Goal: Navigation & Orientation: Locate item on page

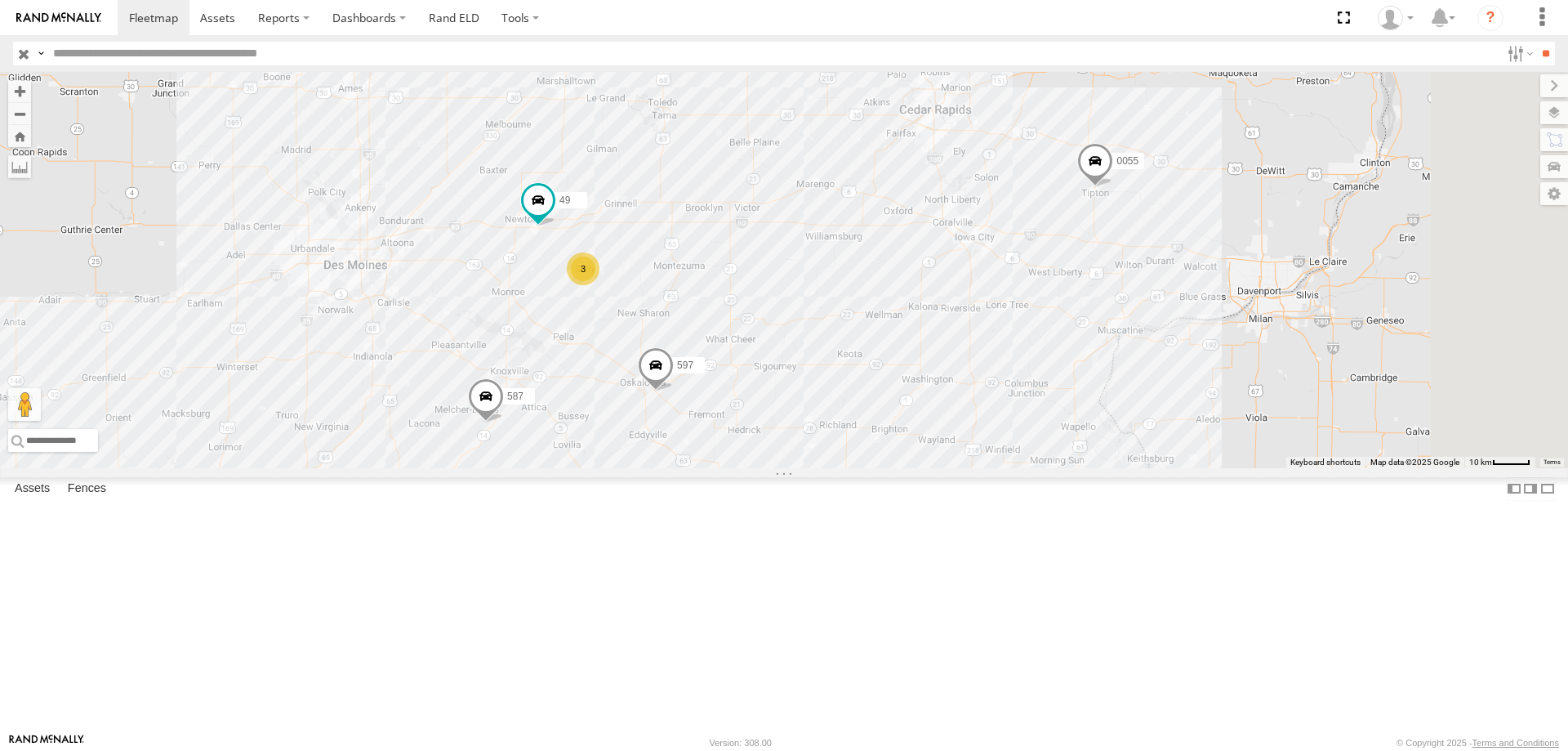
drag, startPoint x: 1083, startPoint y: 370, endPoint x: 996, endPoint y: 395, distance: 90.5
click at [996, 395] on div "0055 597 587 3 49" at bounding box center [784, 270] width 1568 height 396
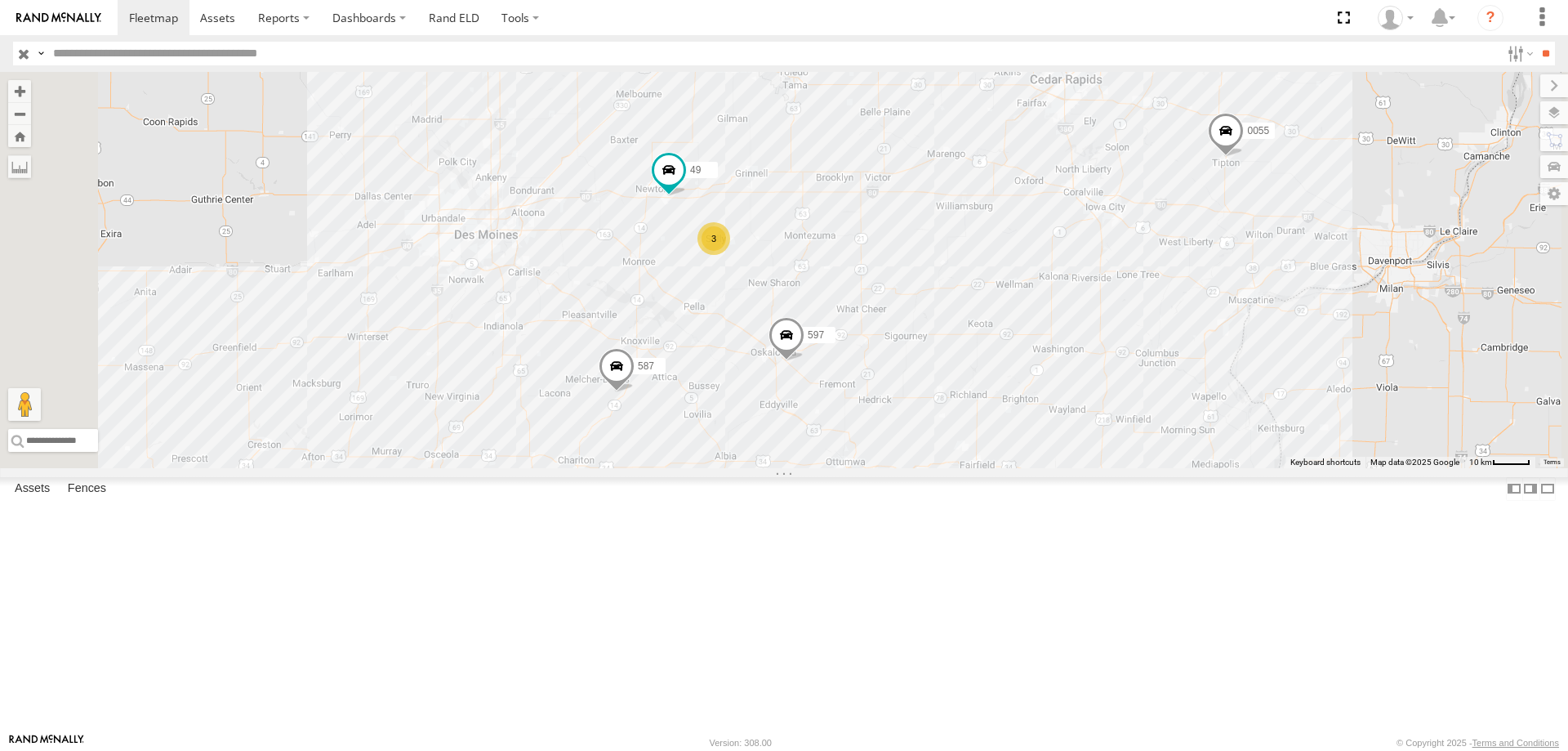
click at [730, 255] on div "3" at bounding box center [713, 237] width 32 height 32
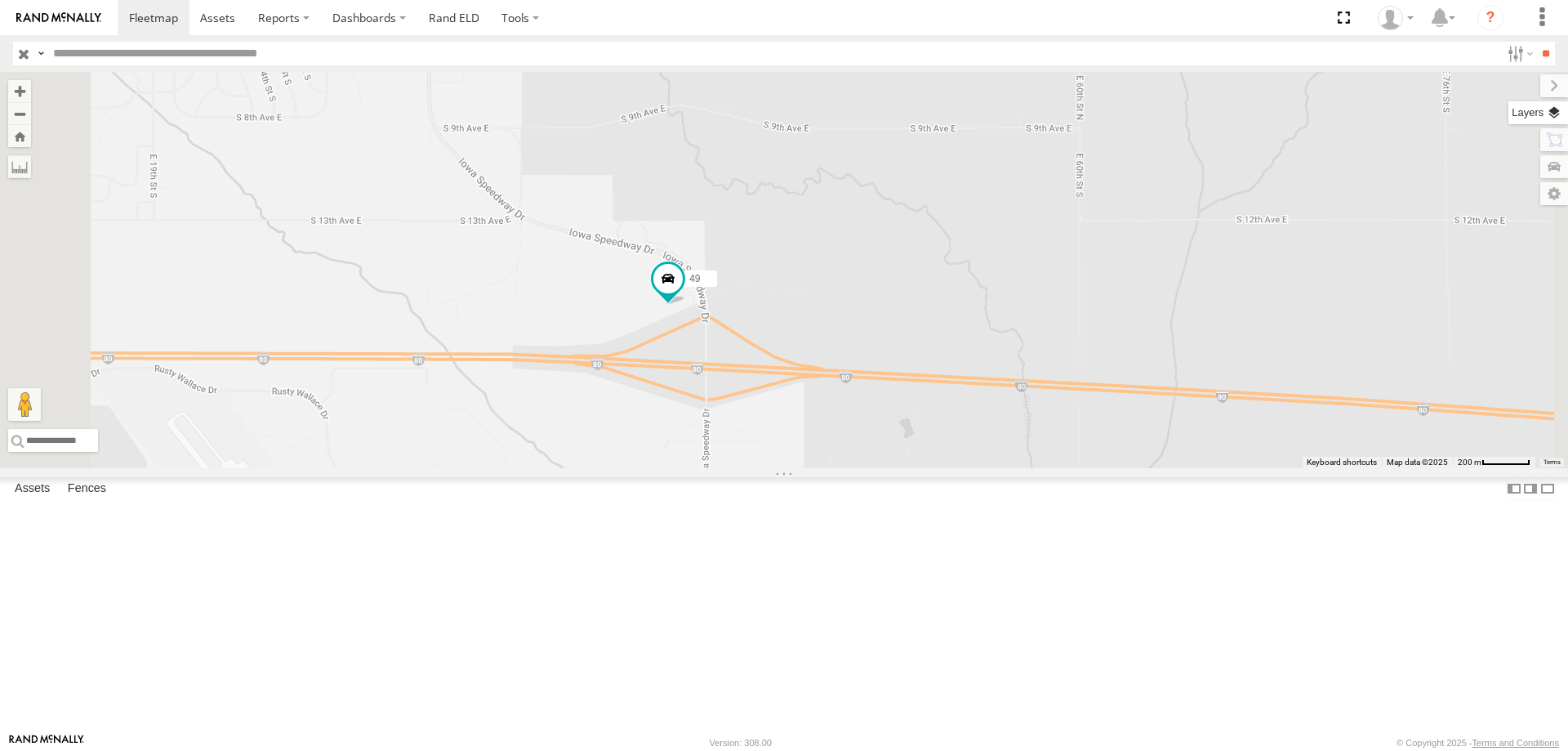
click at [1546, 110] on label at bounding box center [1538, 112] width 60 height 23
click at [0, 0] on span "Basemaps" at bounding box center [0, 0] width 0 height 0
click at [0, 0] on span "Satellite + Roadmap" at bounding box center [0, 0] width 0 height 0
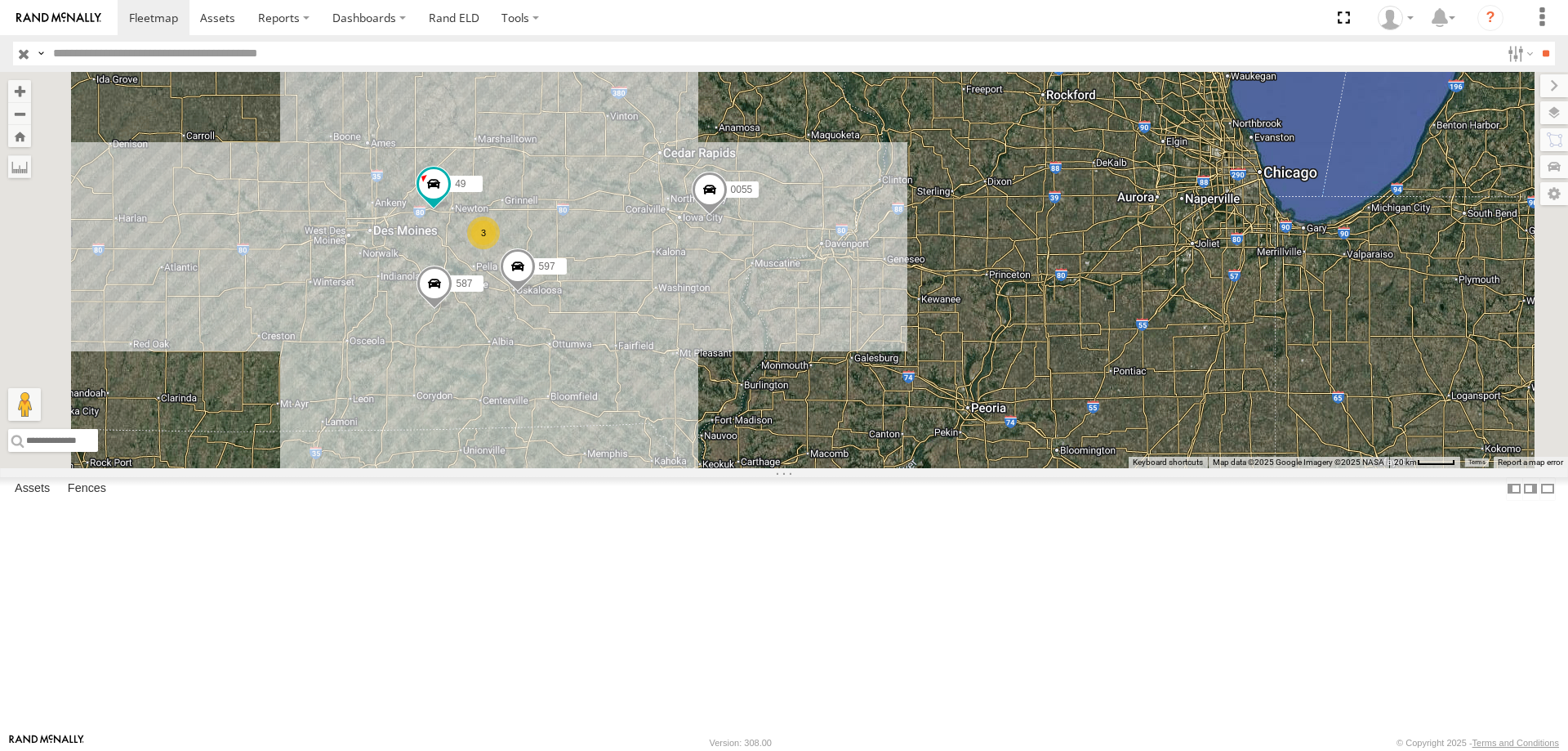
click at [728, 215] on span at bounding box center [709, 193] width 36 height 44
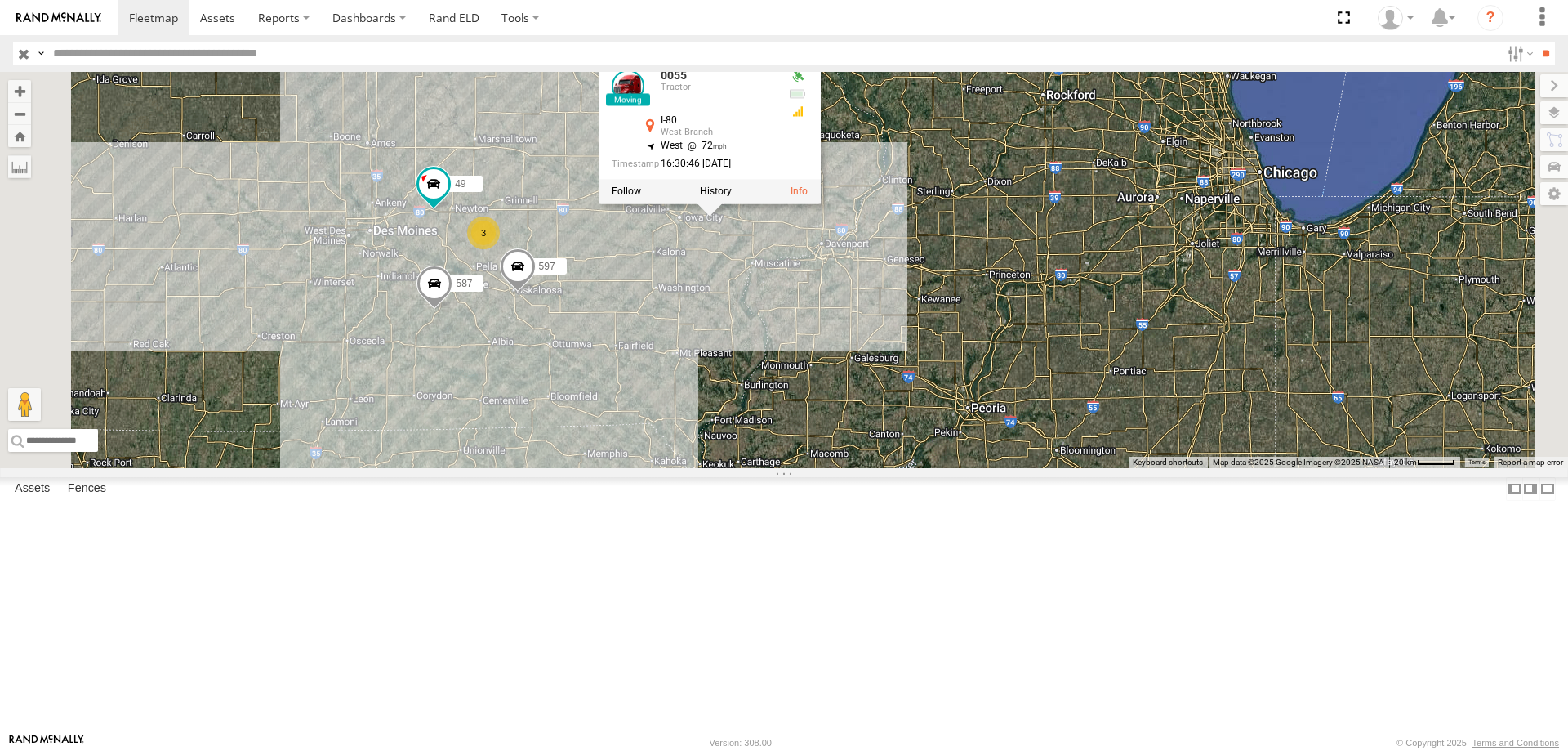
click at [911, 427] on div "545 0055 49 597 587 3 0055 Tractor I-80 West Branch 41.66409 , -91.33176 West 7…" at bounding box center [784, 270] width 1568 height 396
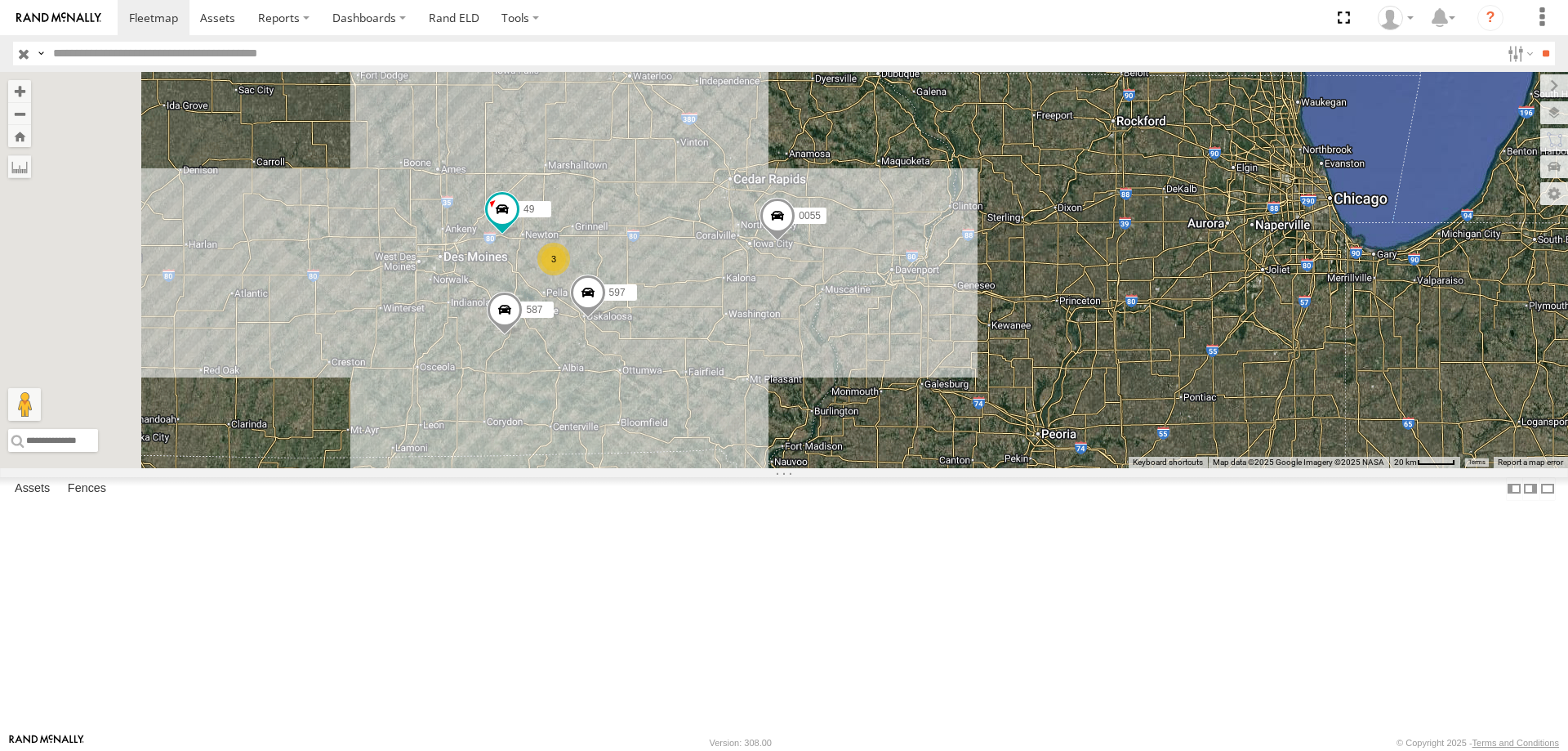
drag, startPoint x: 826, startPoint y: 389, endPoint x: 900, endPoint y: 417, distance: 79.1
click at [900, 417] on div "545 0055 49 597 587 3" at bounding box center [784, 270] width 1568 height 396
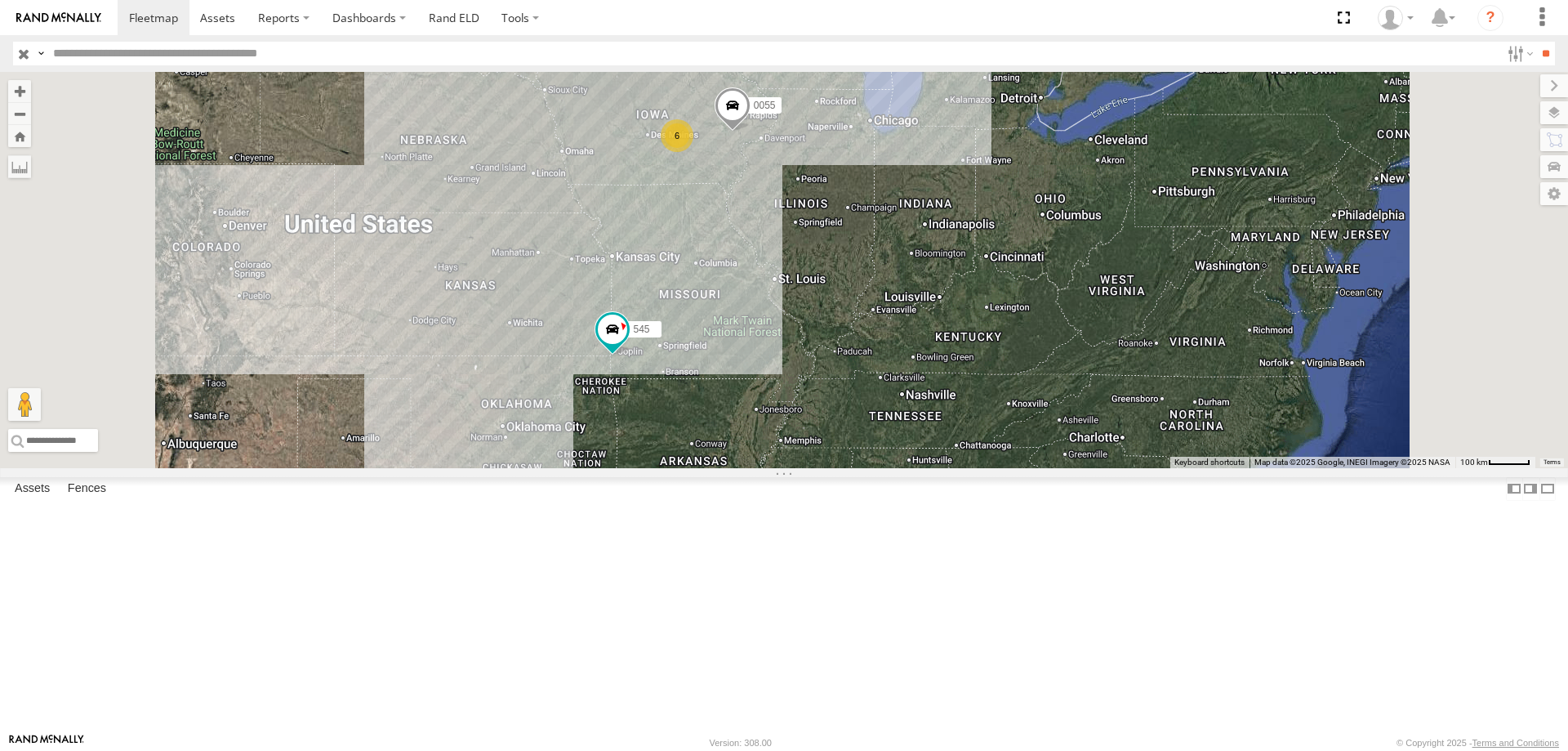
drag, startPoint x: 879, startPoint y: 331, endPoint x: 809, endPoint y: 441, distance: 130.4
click at [809, 441] on div "545 0055 6" at bounding box center [784, 270] width 1568 height 396
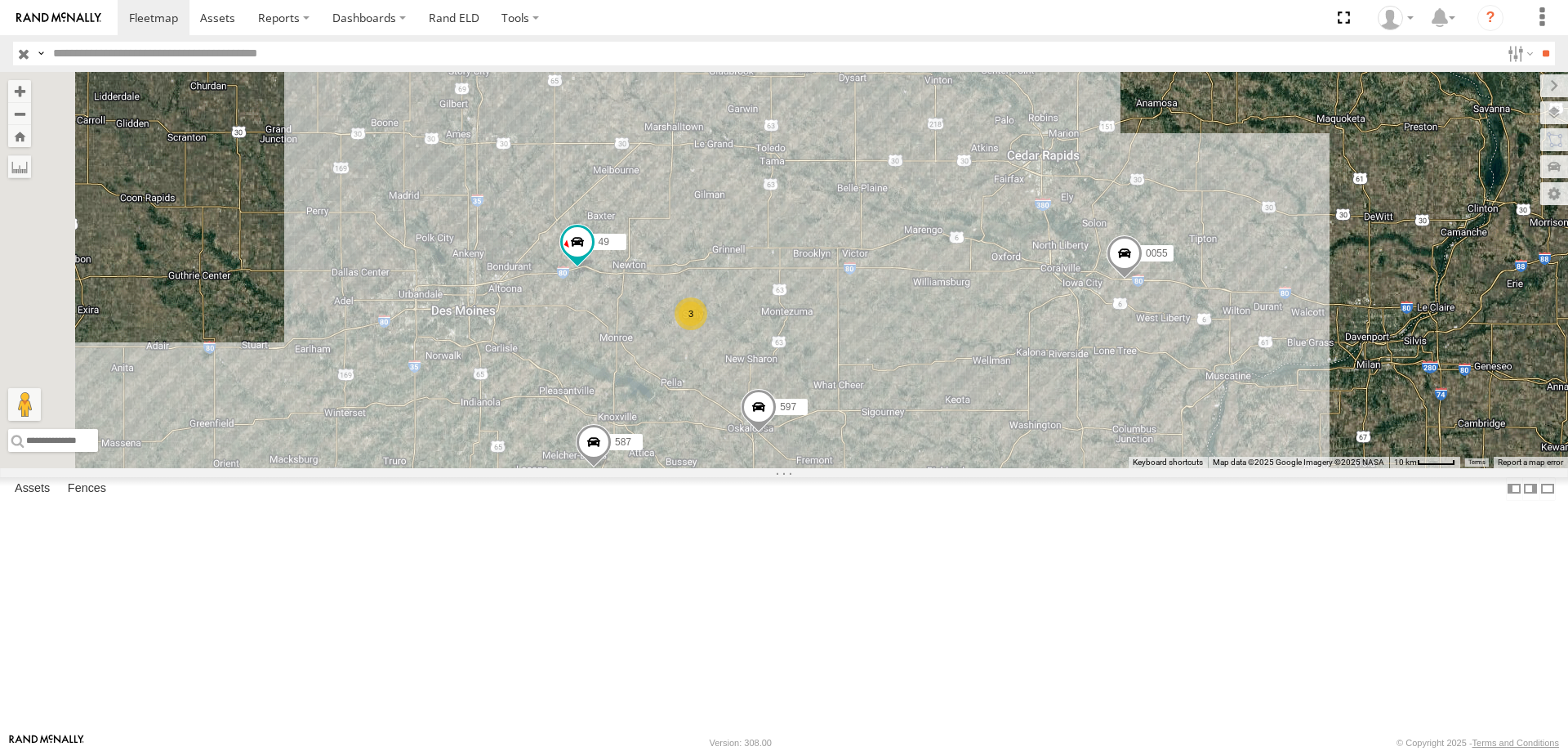
drag, startPoint x: 569, startPoint y: 493, endPoint x: 1005, endPoint y: 410, distance: 443.8
click at [1005, 410] on div "545 0055 49 597 587 3" at bounding box center [784, 270] width 1568 height 396
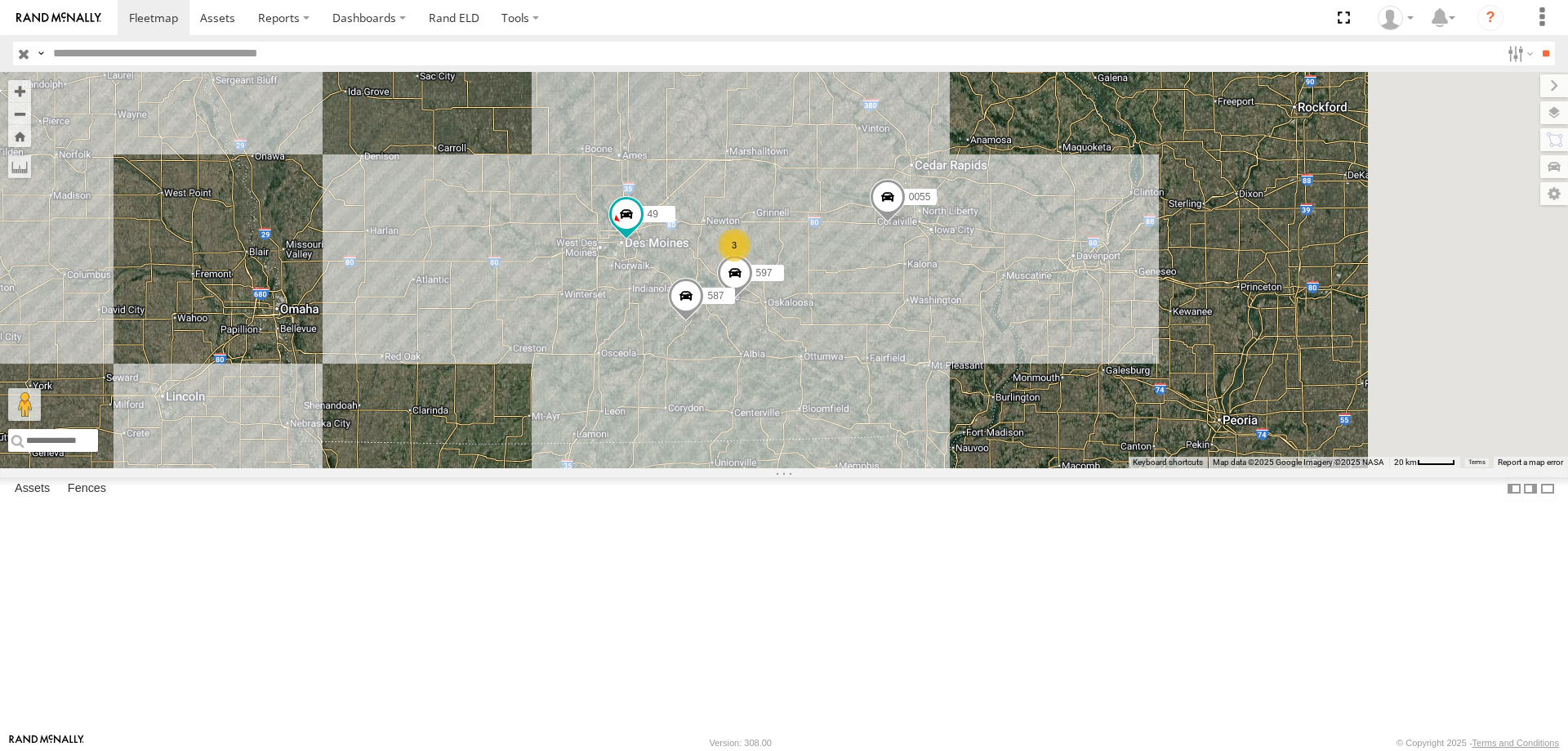
drag, startPoint x: 1205, startPoint y: 393, endPoint x: 1085, endPoint y: 384, distance: 120.3
click at [1085, 384] on div "545 0055 49 597 587 3" at bounding box center [784, 270] width 1568 height 396
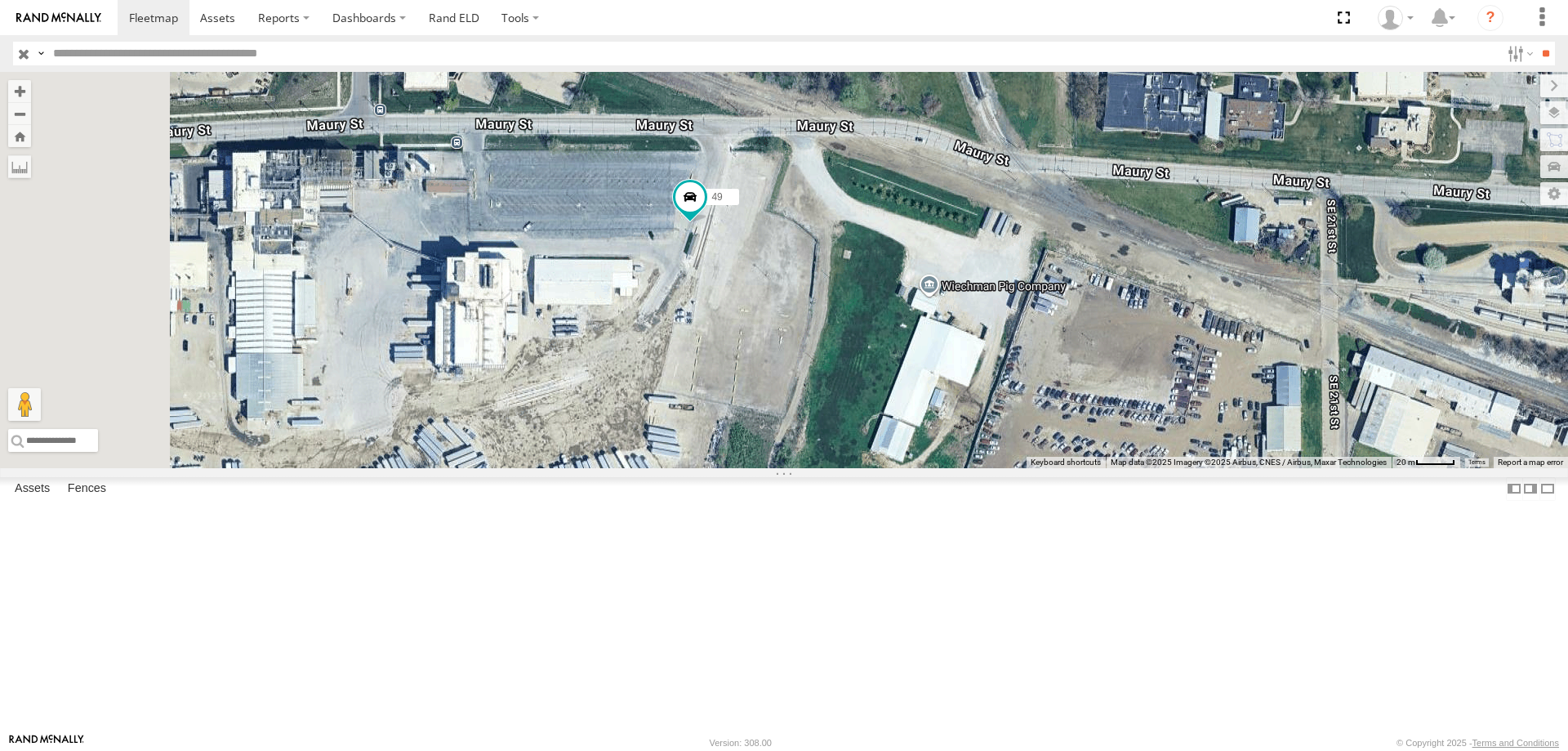
drag, startPoint x: 638, startPoint y: 451, endPoint x: 797, endPoint y: 396, distance: 168.2
click at [797, 396] on div "545 0055 49 597 587" at bounding box center [784, 270] width 1568 height 396
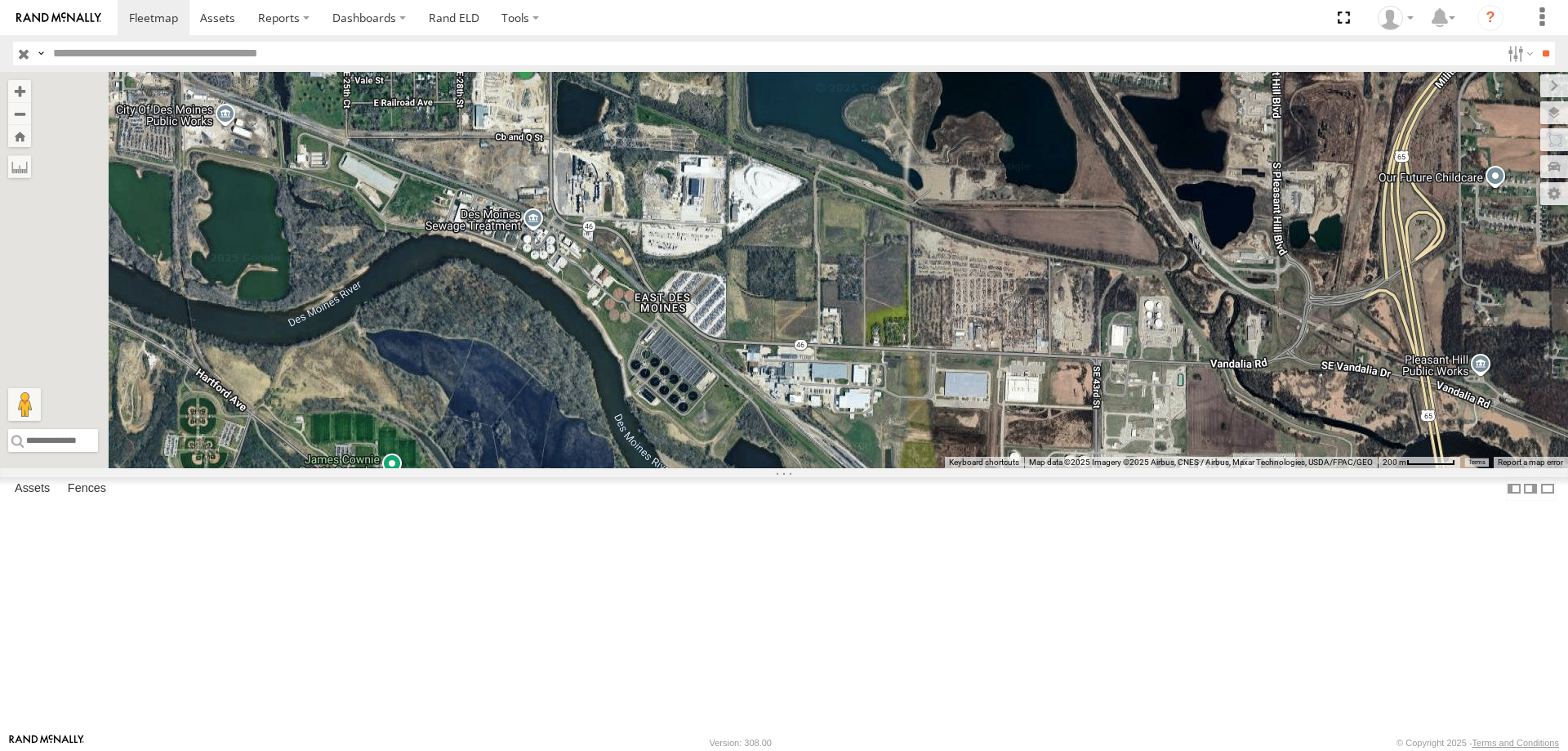
drag, startPoint x: 737, startPoint y: 497, endPoint x: 1128, endPoint y: 548, distance: 394.3
click at [1128, 468] on div "545 0055 49 597 587" at bounding box center [784, 270] width 1568 height 396
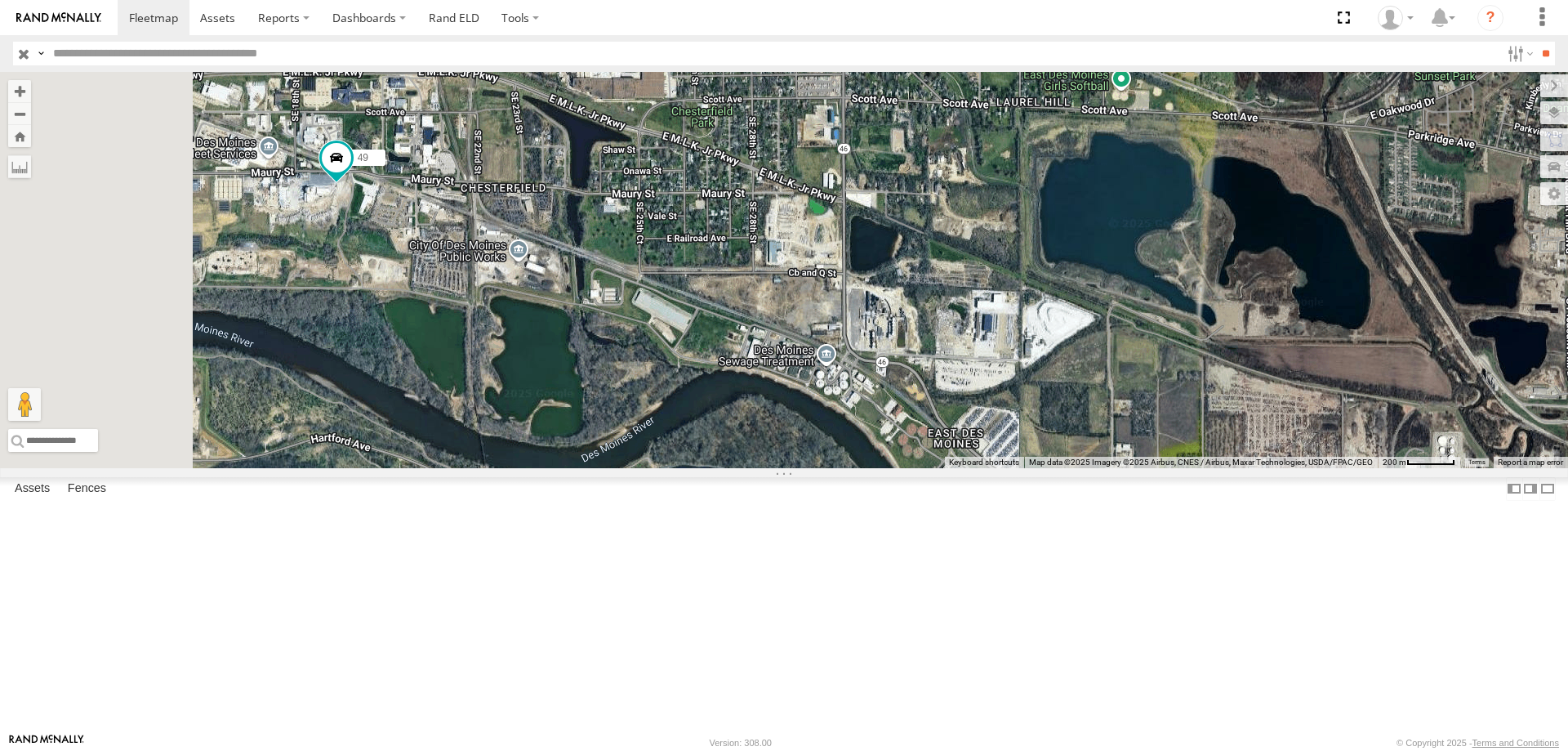
drag, startPoint x: 868, startPoint y: 412, endPoint x: 1097, endPoint y: 523, distance: 254.5
click at [1097, 468] on div "545 0055 49 597 587" at bounding box center [784, 270] width 1568 height 396
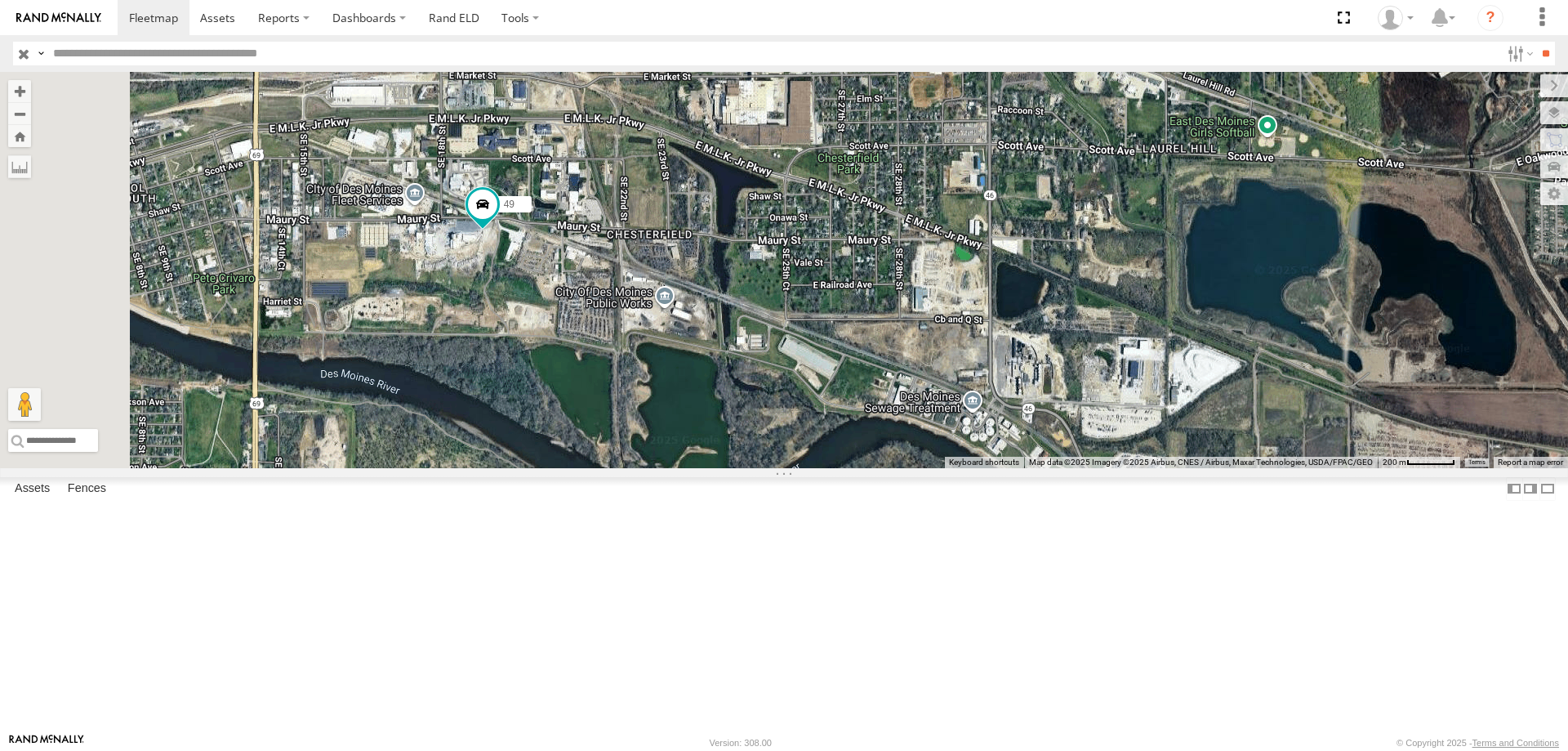
drag, startPoint x: 870, startPoint y: 422, endPoint x: 996, endPoint y: 467, distance: 133.8
click at [996, 467] on div "545 0055 49 597 587" at bounding box center [784, 270] width 1568 height 396
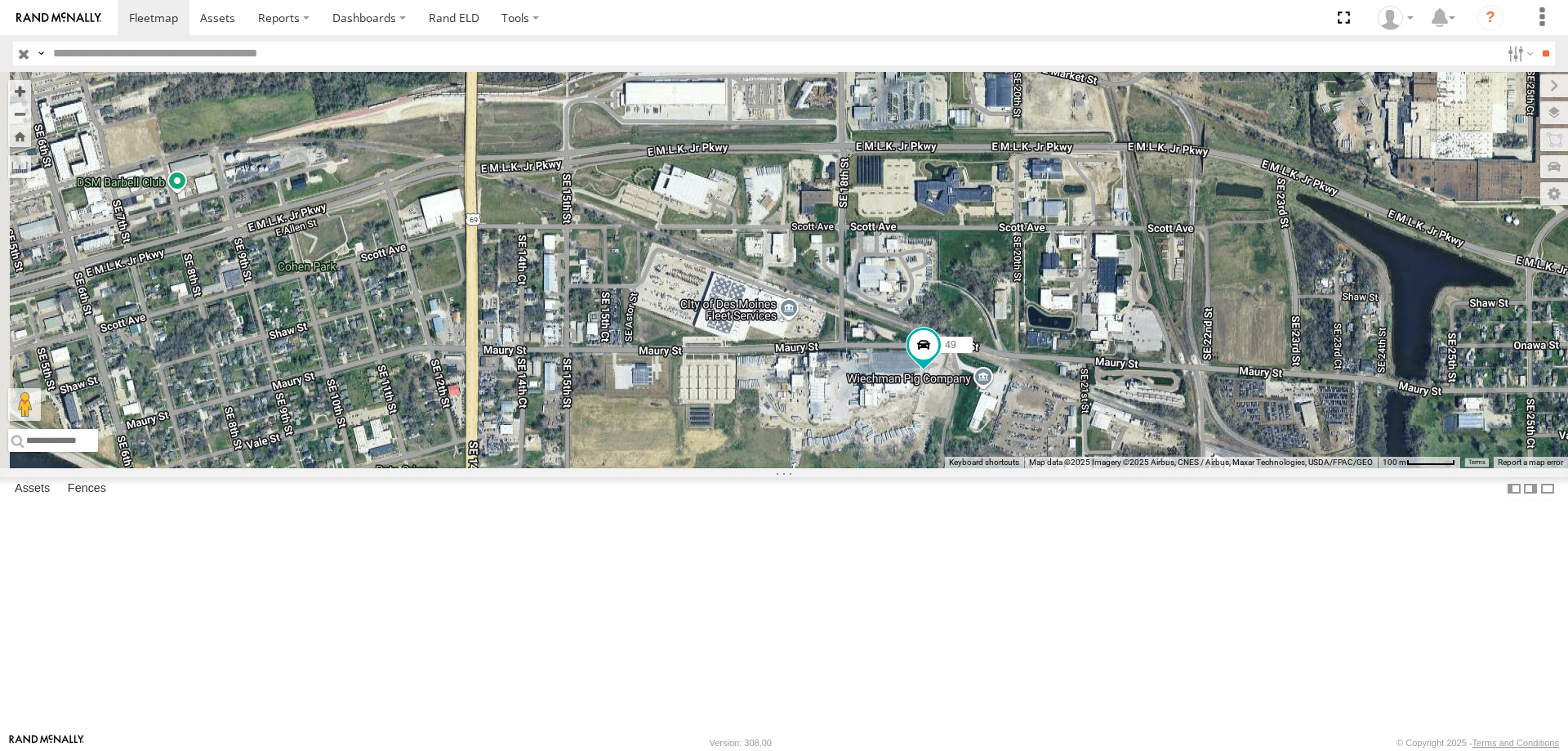
drag, startPoint x: 686, startPoint y: 456, endPoint x: 1230, endPoint y: 589, distance: 560.0
click at [1230, 468] on div "545 0055 49 597 587" at bounding box center [784, 270] width 1568 height 396
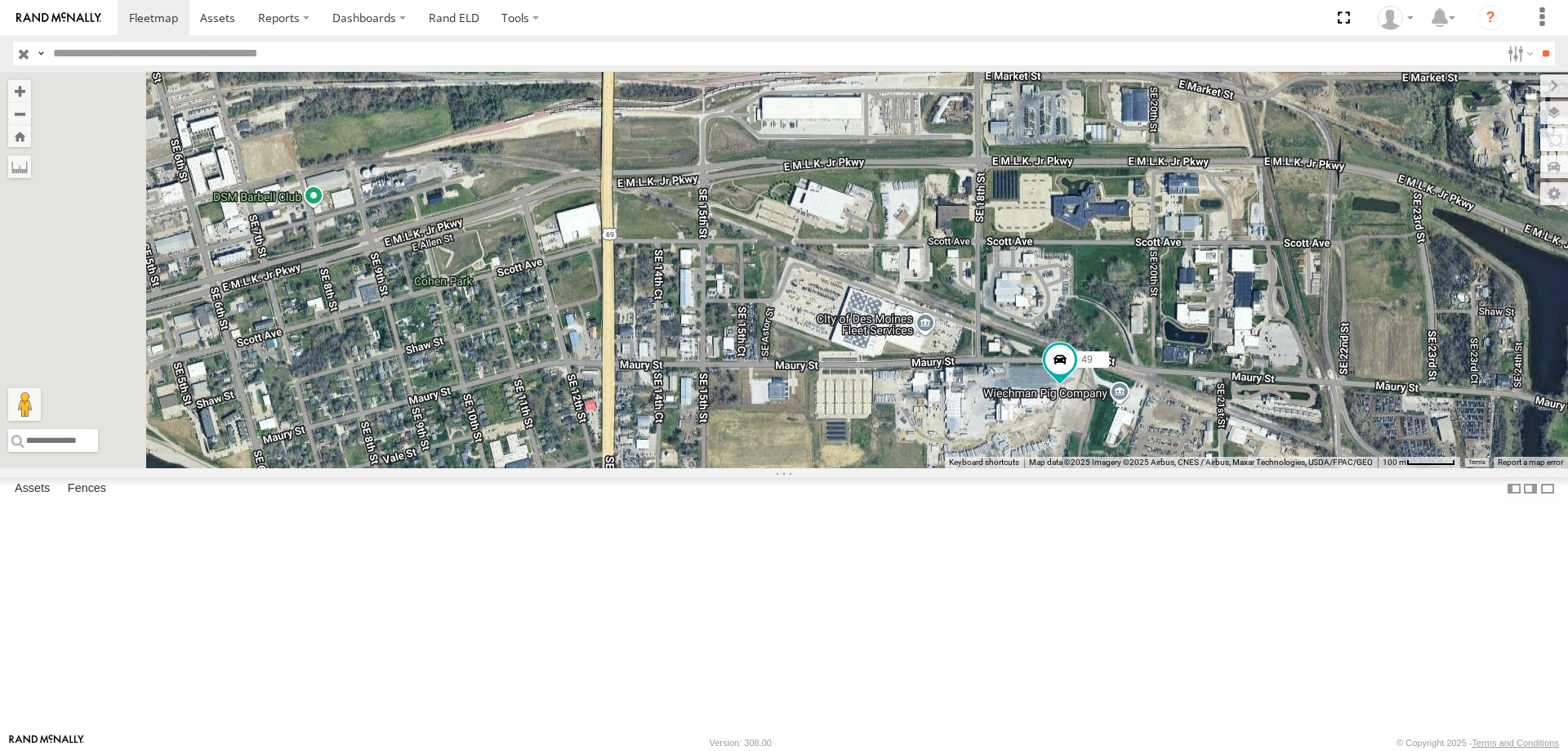
drag, startPoint x: 866, startPoint y: 494, endPoint x: 1007, endPoint y: 508, distance: 141.7
click at [1007, 468] on div "545 0055 49 597 587" at bounding box center [784, 270] width 1568 height 396
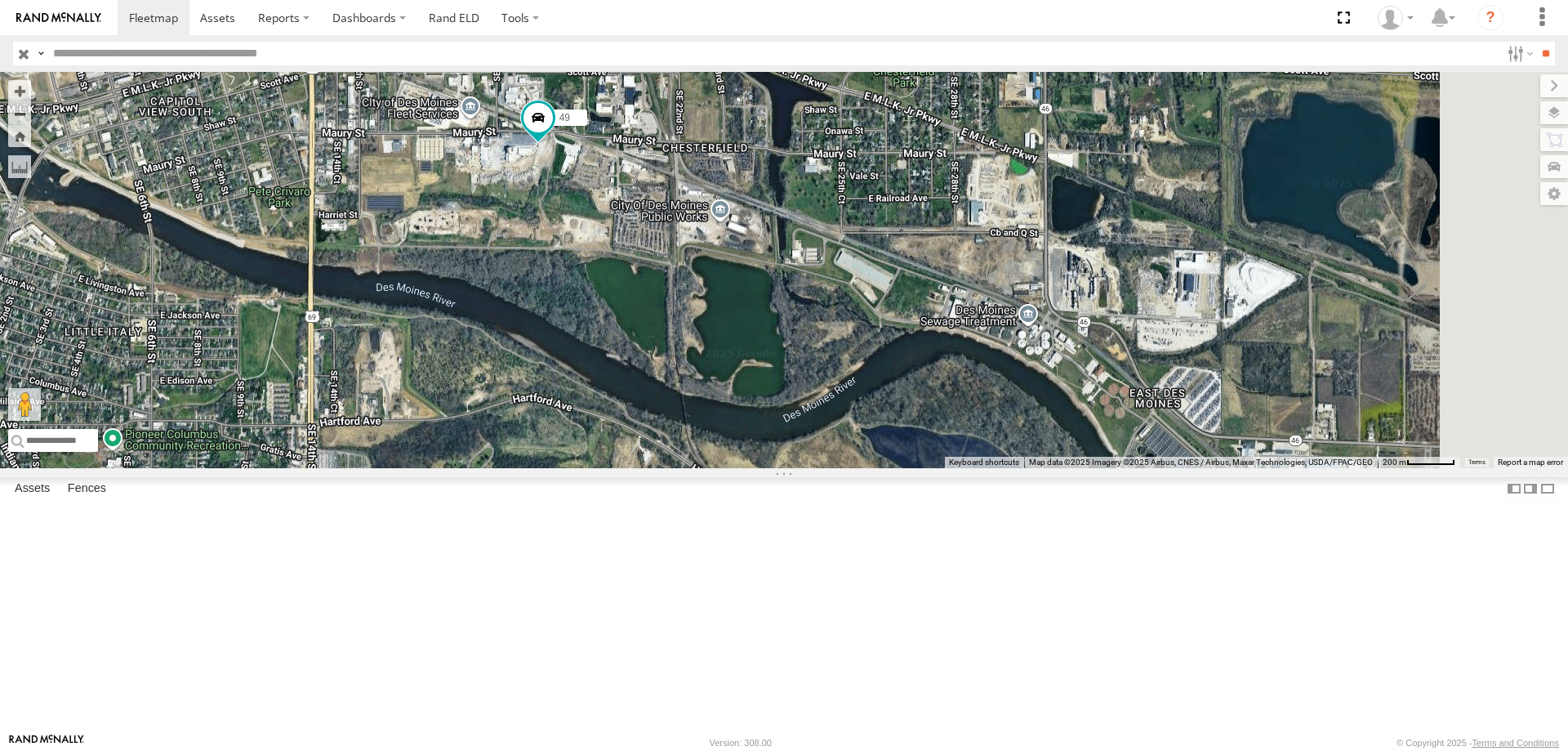
drag, startPoint x: 1030, startPoint y: 424, endPoint x: 785, endPoint y: 321, distance: 265.8
click at [785, 322] on div "545 0055 49 597 587" at bounding box center [784, 270] width 1568 height 396
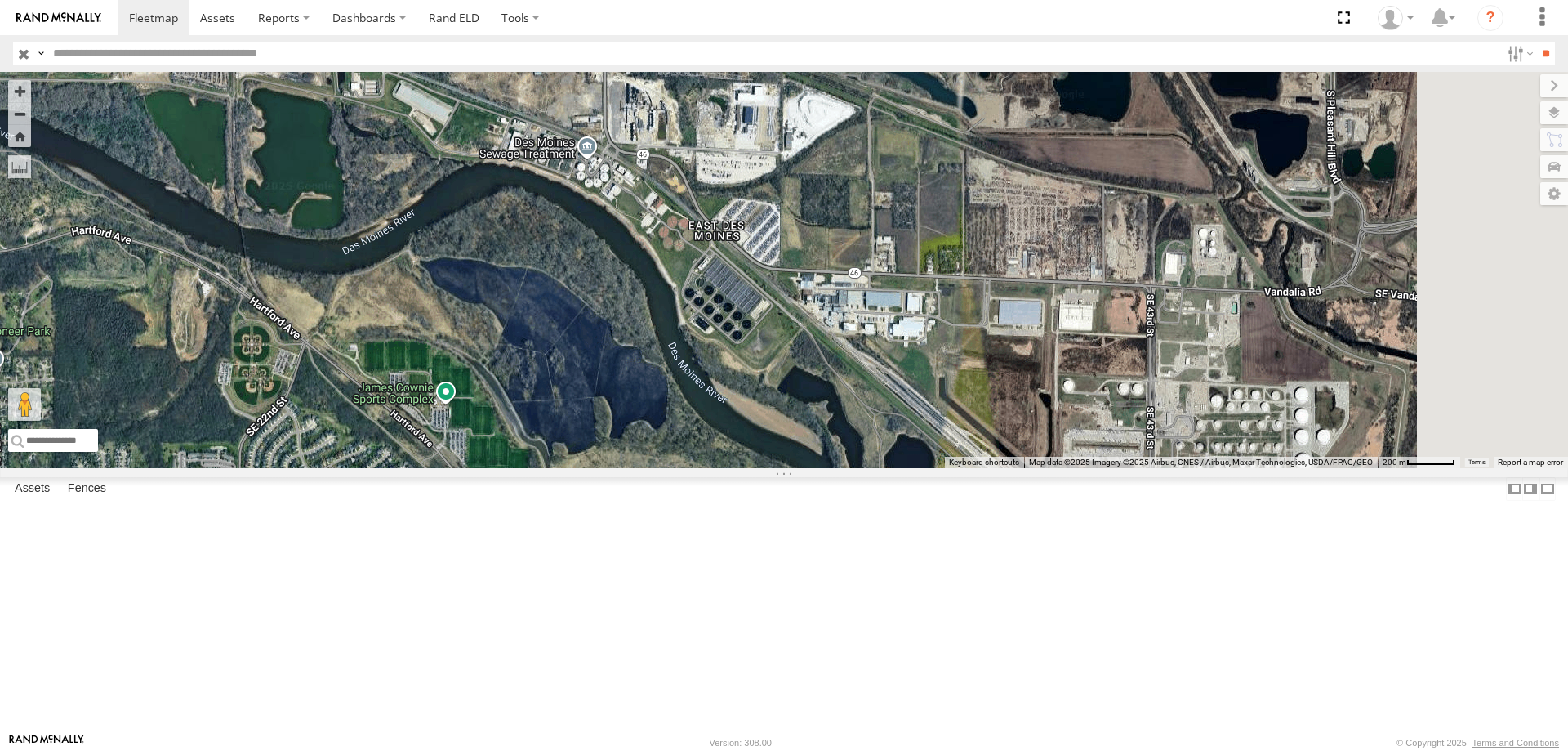
drag, startPoint x: 1148, startPoint y: 503, endPoint x: 718, endPoint y: 326, distance: 465.0
click at [718, 326] on div "545 0055 49 597 587" at bounding box center [784, 270] width 1568 height 396
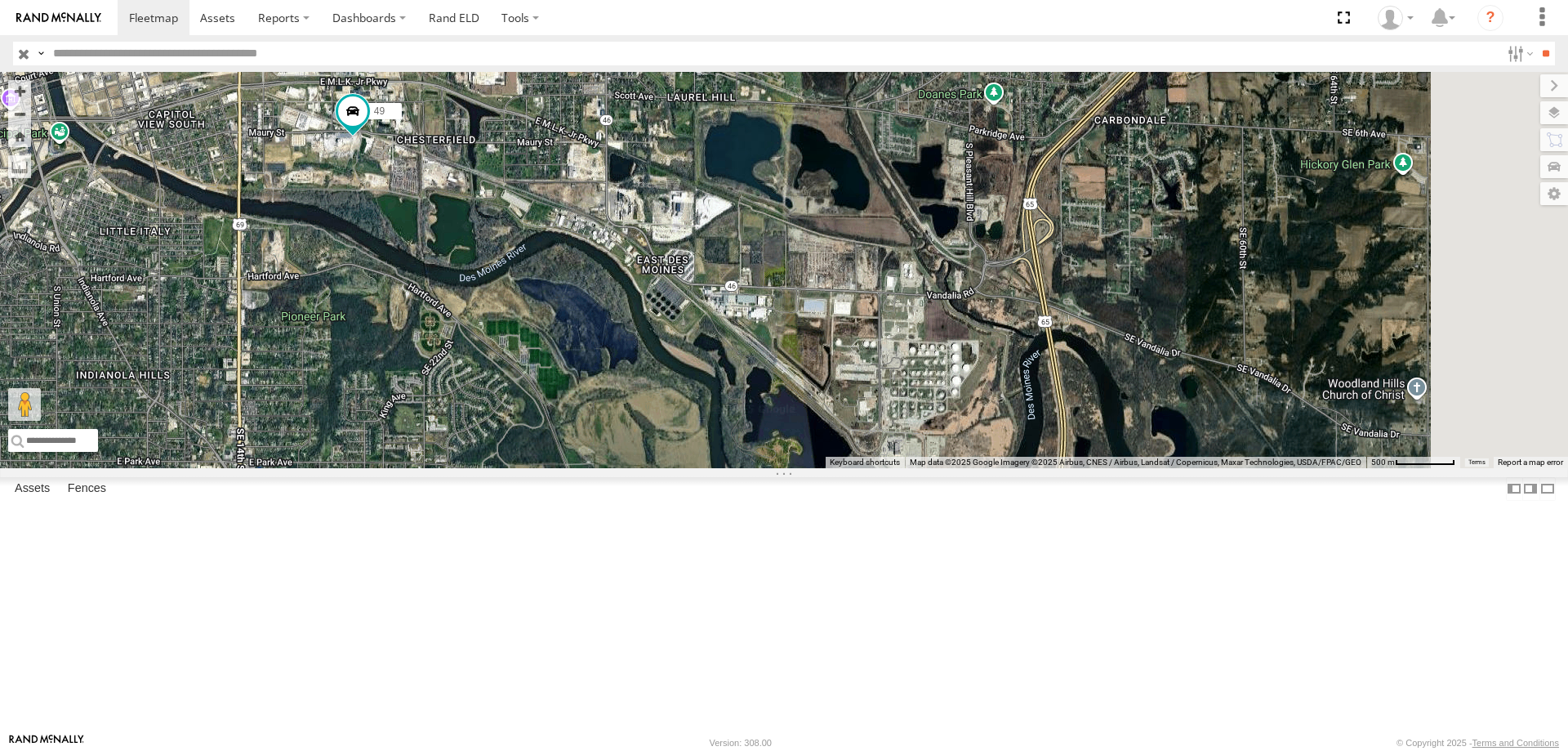
drag, startPoint x: 1133, startPoint y: 497, endPoint x: 1006, endPoint y: 419, distance: 149.0
click at [1006, 419] on div "545 0055 49 597 587" at bounding box center [784, 270] width 1568 height 396
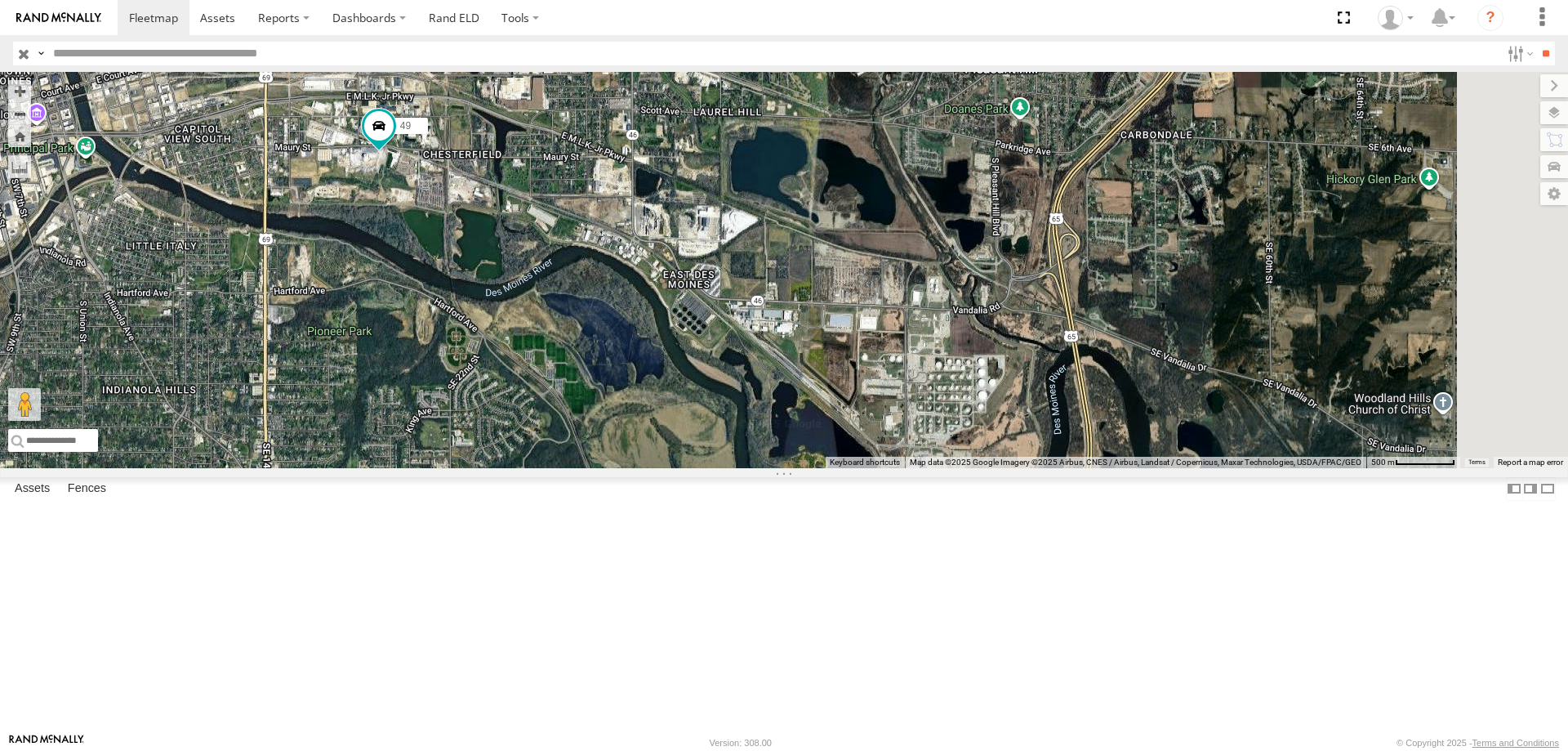
drag, startPoint x: 758, startPoint y: 333, endPoint x: 817, endPoint y: 372, distance: 70.7
click at [817, 372] on div "545 0055 49 597 587" at bounding box center [784, 270] width 1568 height 396
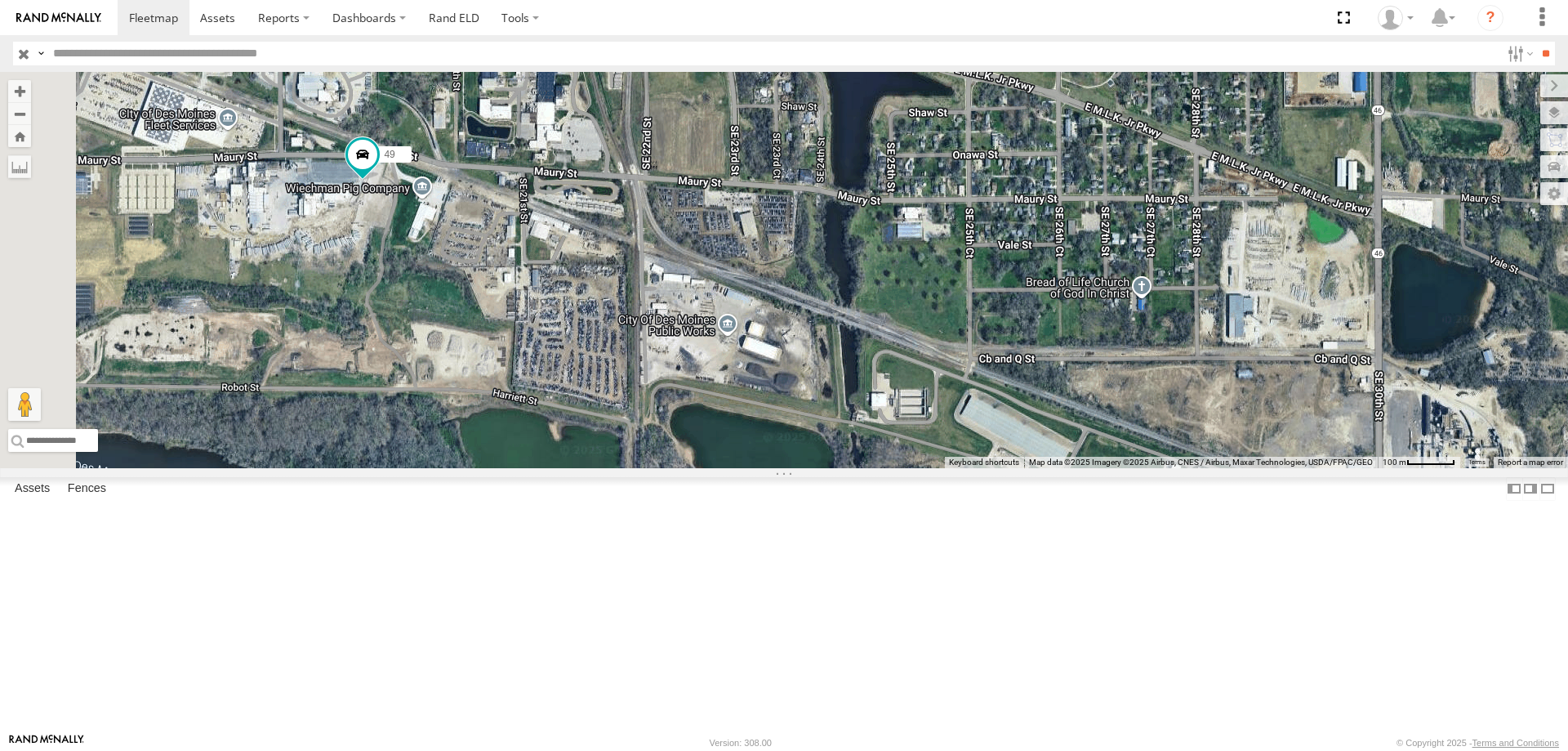
drag, startPoint x: 683, startPoint y: 381, endPoint x: 1200, endPoint y: 549, distance: 543.6
click at [1200, 468] on div "545 0055 49 597 587" at bounding box center [784, 270] width 1568 height 396
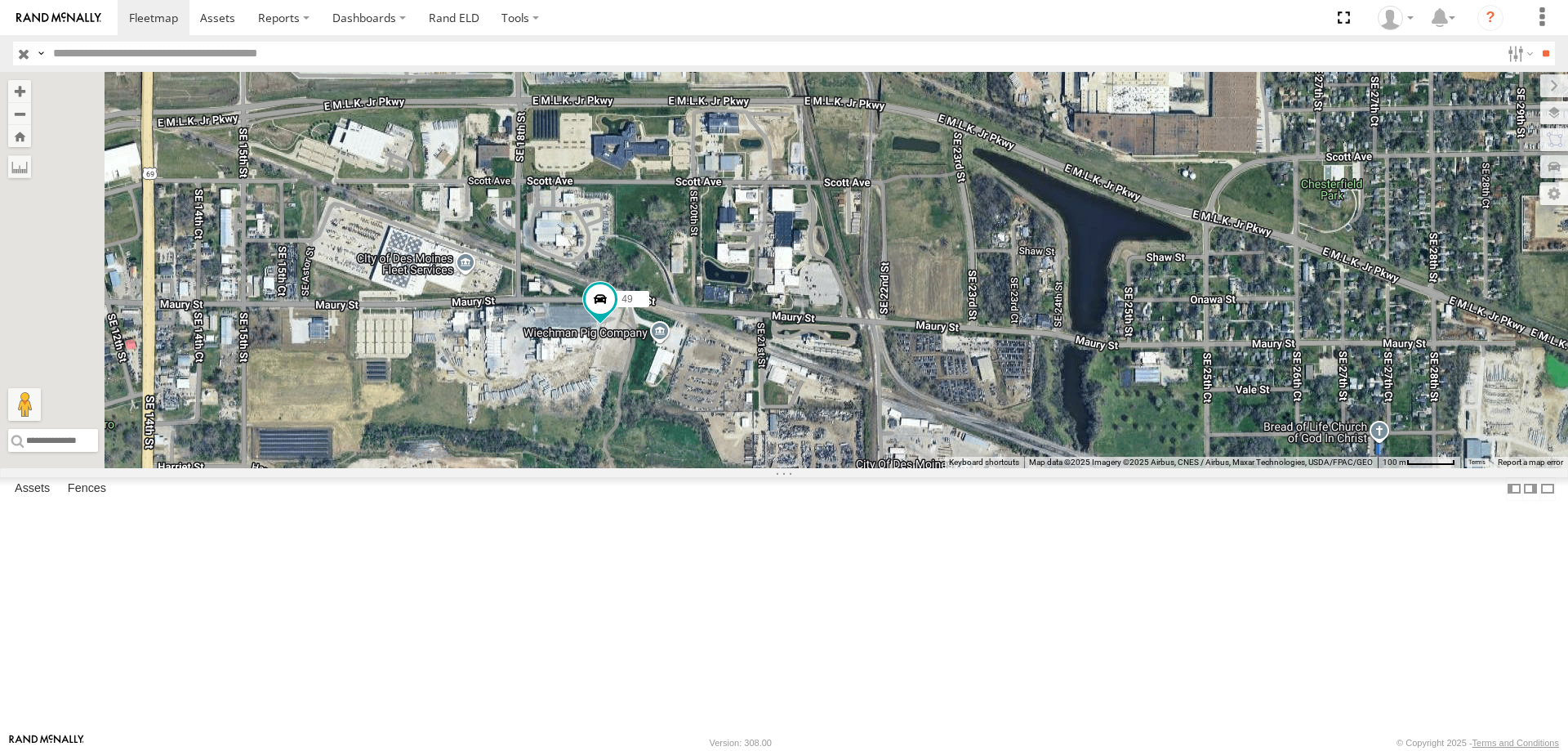
drag, startPoint x: 699, startPoint y: 468, endPoint x: 799, endPoint y: 494, distance: 103.3
click at [799, 468] on div "545 0055 49 597 587" at bounding box center [784, 270] width 1568 height 396
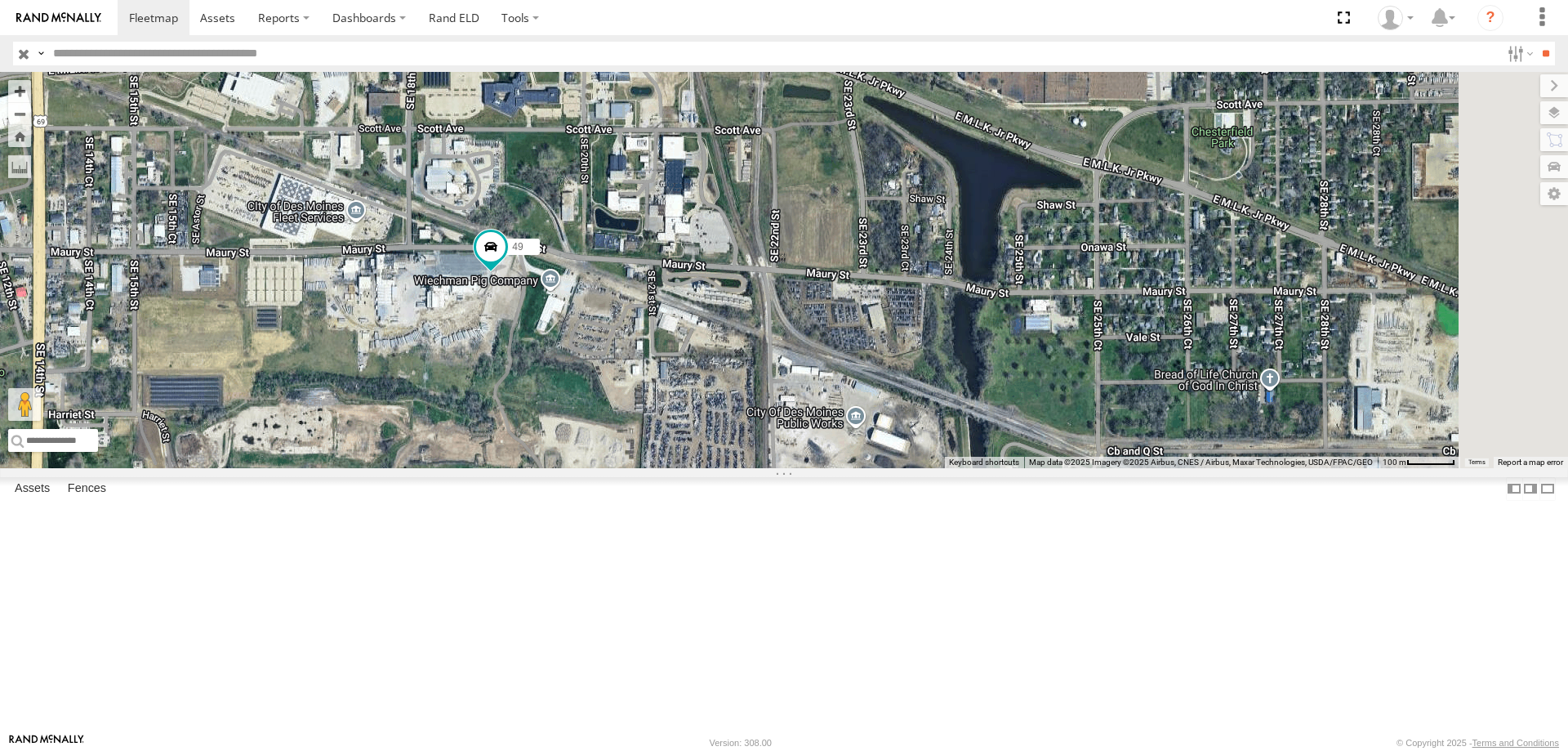
drag, startPoint x: 744, startPoint y: 480, endPoint x: 638, endPoint y: 434, distance: 115.6
click at [638, 434] on div "545 0055 49 597 587" at bounding box center [784, 270] width 1568 height 396
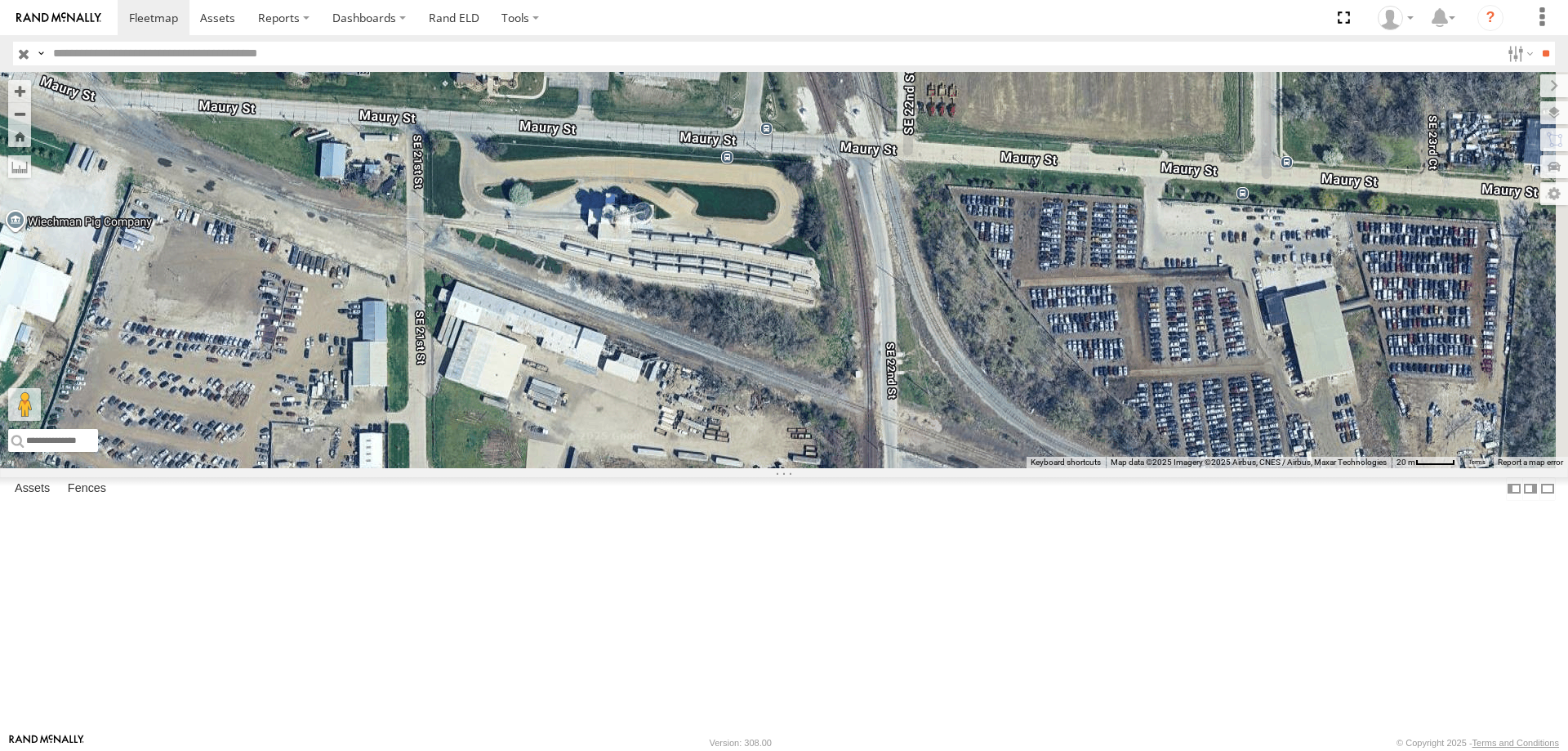
drag, startPoint x: 1213, startPoint y: 396, endPoint x: 858, endPoint y: 433, distance: 356.9
click at [858, 433] on div "545 0055 49 597 587" at bounding box center [784, 270] width 1568 height 396
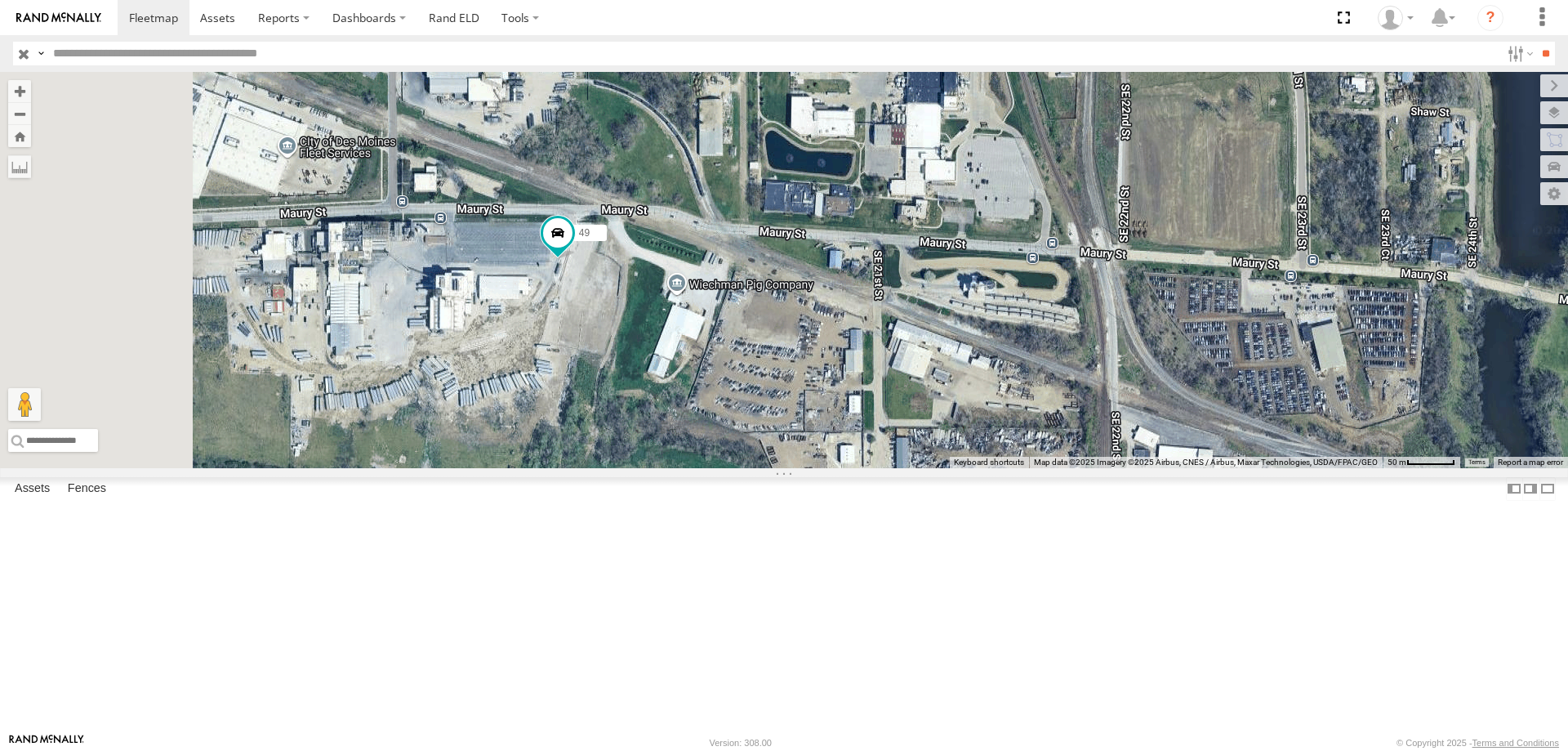
drag, startPoint x: 849, startPoint y: 361, endPoint x: 1170, endPoint y: 395, distance: 322.8
click at [1170, 395] on div "545 0055 49 597 587" at bounding box center [784, 270] width 1568 height 396
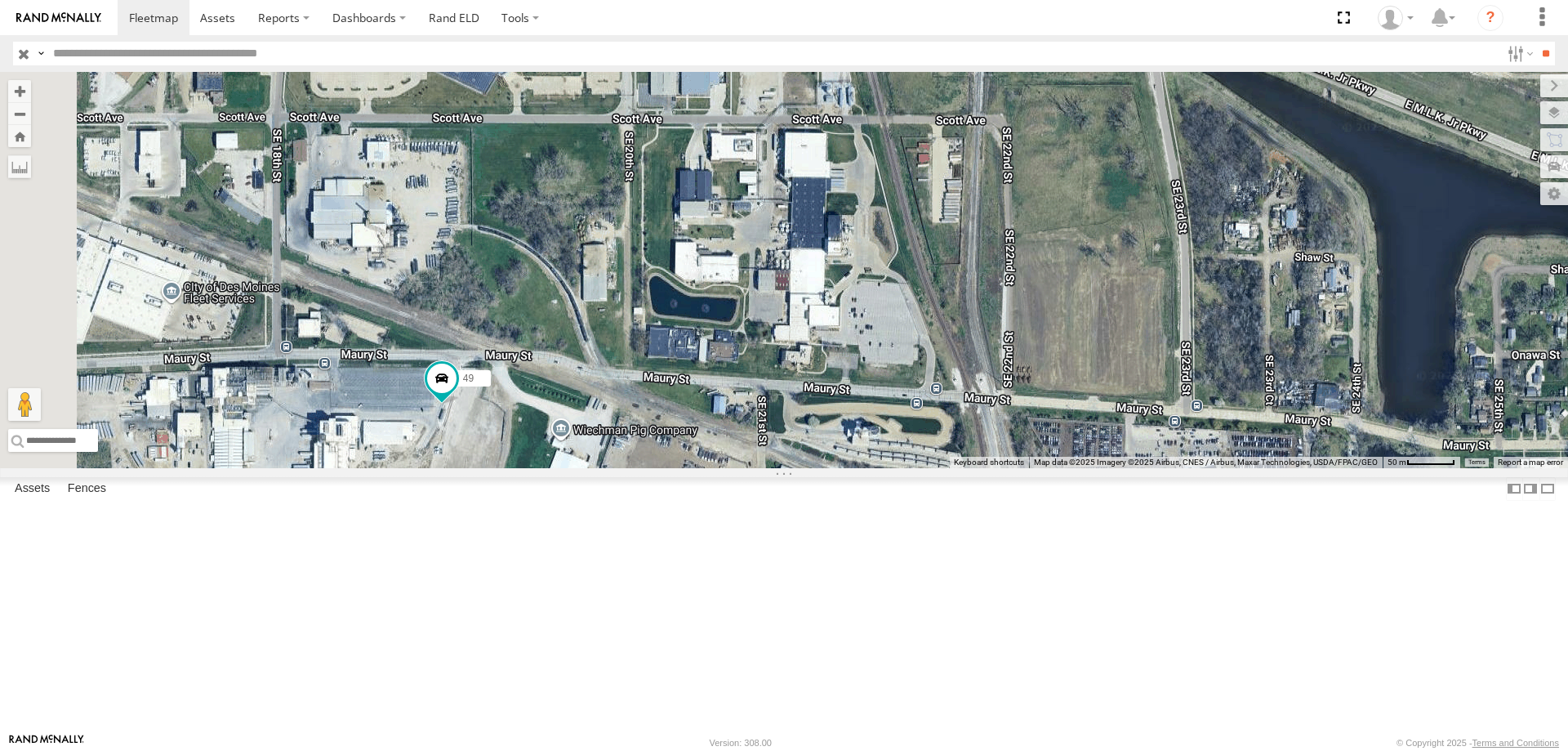
drag, startPoint x: 1166, startPoint y: 389, endPoint x: 1048, endPoint y: 537, distance: 189.3
click at [1048, 468] on div "545 0055 49 597 587" at bounding box center [784, 270] width 1568 height 396
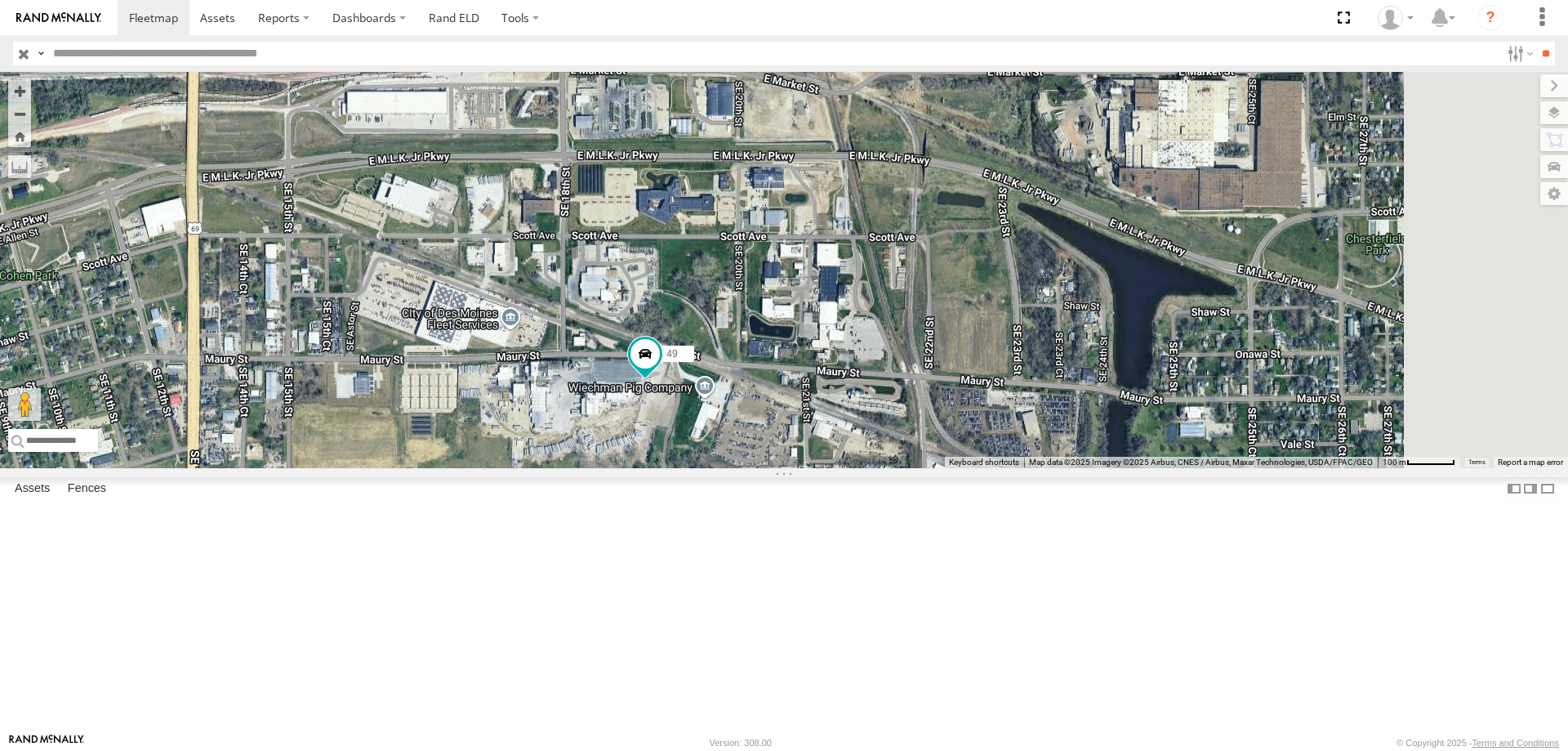
drag, startPoint x: 882, startPoint y: 641, endPoint x: 797, endPoint y: 503, distance: 162.1
click at [787, 468] on div "545 0055 49 597 587" at bounding box center [784, 270] width 1568 height 396
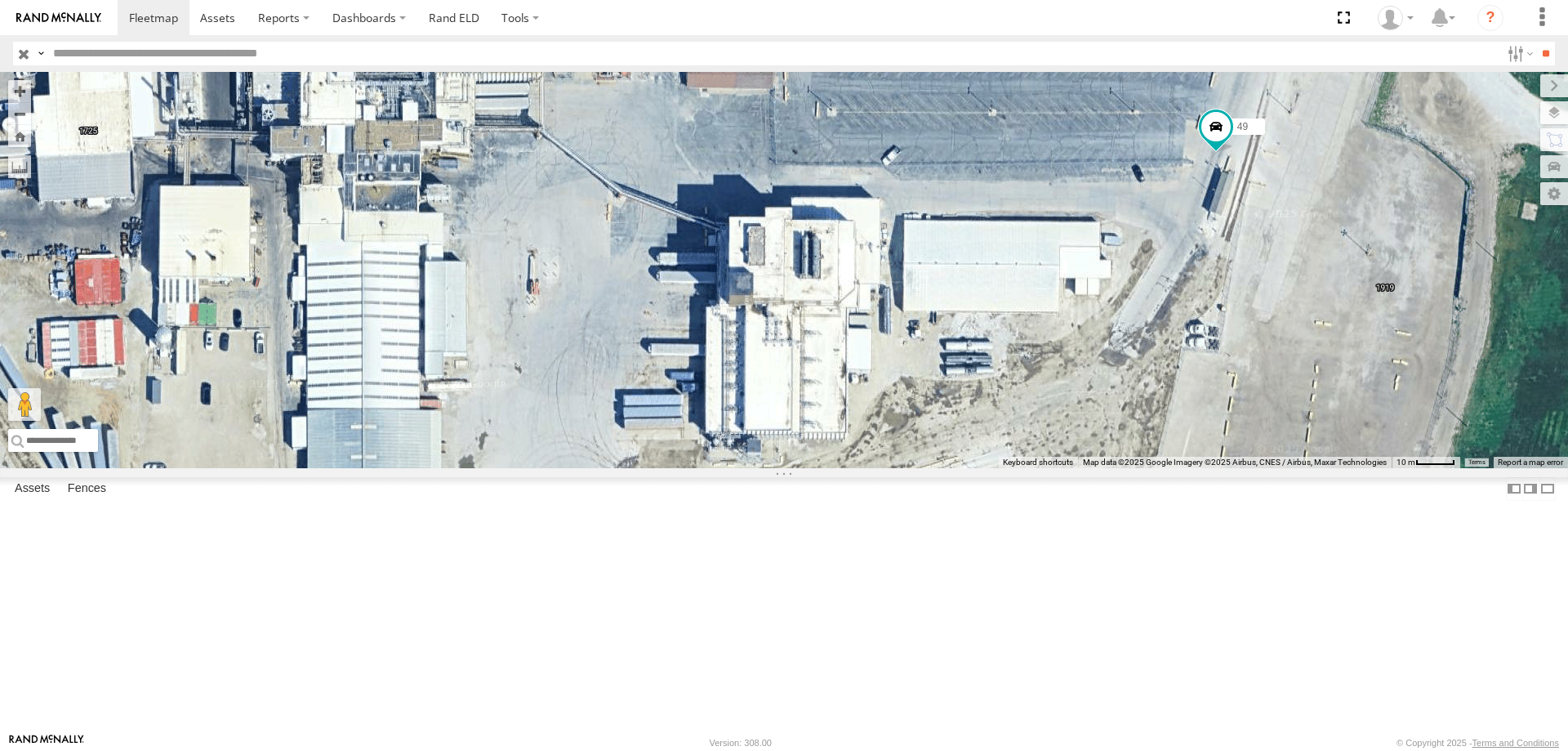
drag, startPoint x: 913, startPoint y: 546, endPoint x: 959, endPoint y: 512, distance: 57.2
click at [959, 468] on div "545 0055 49 597 587" at bounding box center [784, 270] width 1568 height 396
